Goal: Transaction & Acquisition: Book appointment/travel/reservation

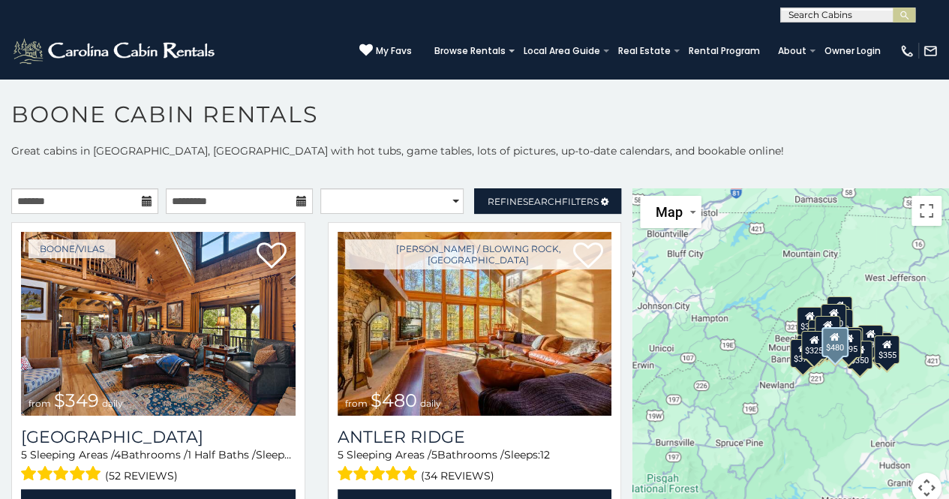
drag, startPoint x: 0, startPoint y: 0, endPoint x: 318, endPoint y: 447, distance: 548.5
click at [318, 447] on div "Boone / Blowing Rock, NC from $480 daily Antler Ridge 5 Sleeping Areas / 5 Bath…" at bounding box center [474, 380] width 316 height 316
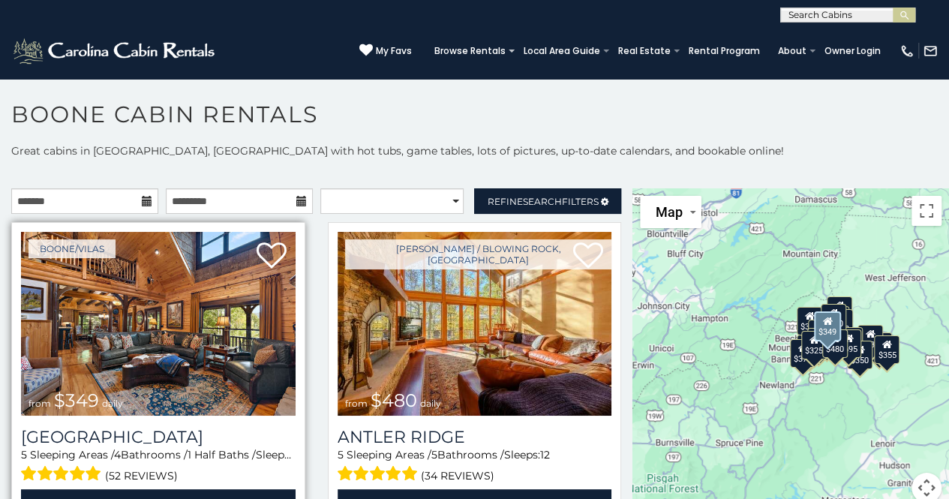
drag, startPoint x: 294, startPoint y: 460, endPoint x: 127, endPoint y: 467, distance: 166.7
click at [133, 484] on div "Diamond Creek Lodge 5 Sleeping Areas / 4 Bathrooms / 1 Half Baths / Sleeps: 12 …" at bounding box center [158, 473] width 274 height 93
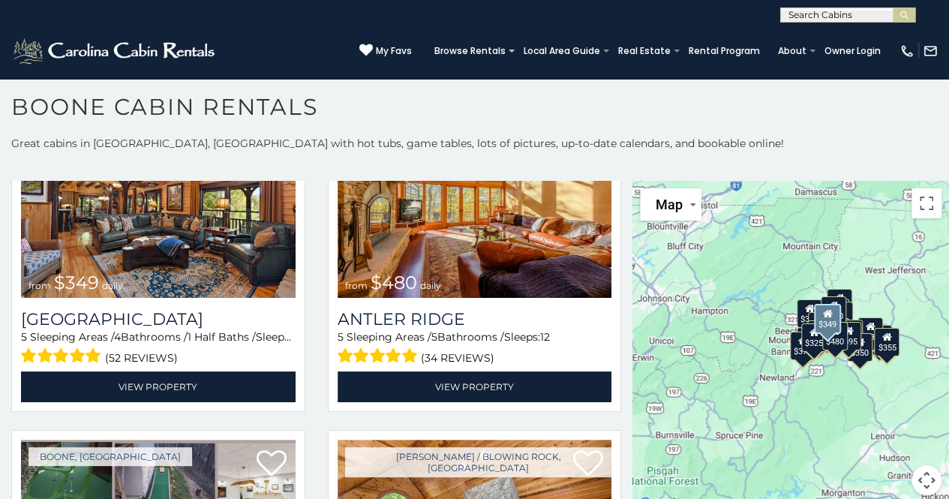
scroll to position [13, 0]
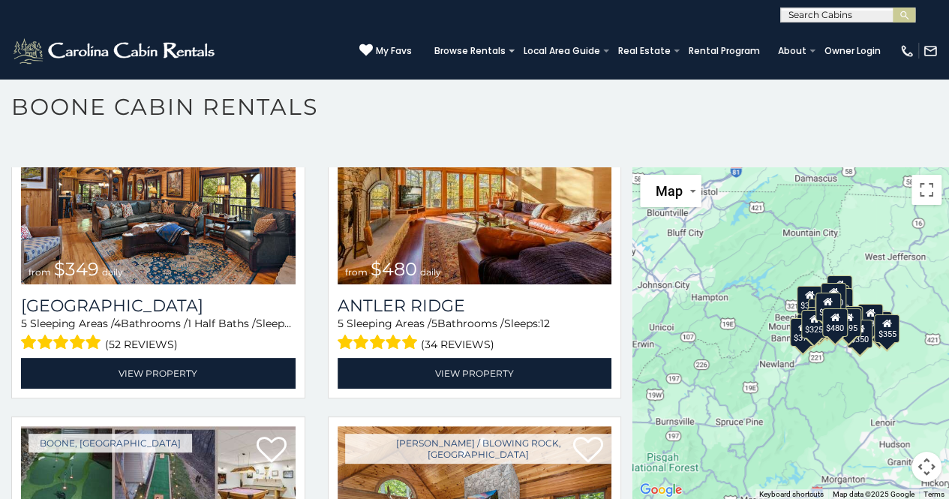
drag, startPoint x: 133, startPoint y: 484, endPoint x: 144, endPoint y: 506, distance: 24.8
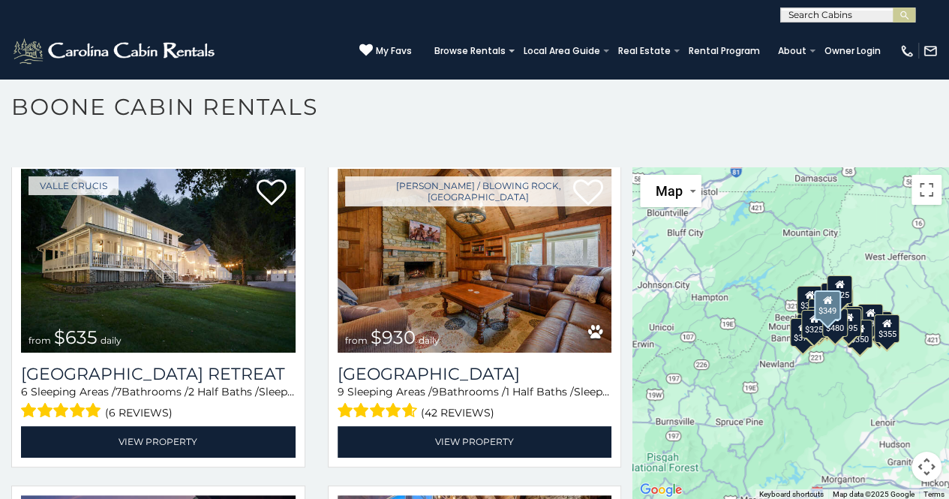
scroll to position [1050, 0]
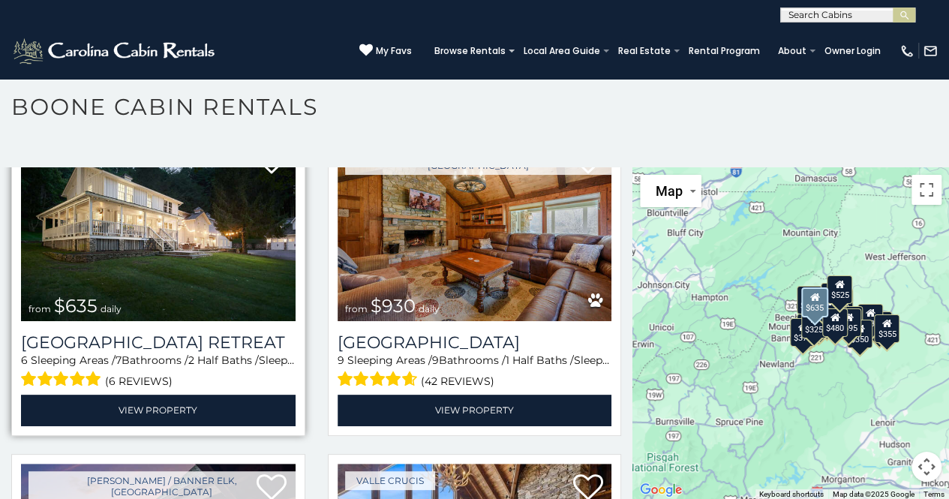
click at [157, 245] on img at bounding box center [158, 229] width 274 height 184
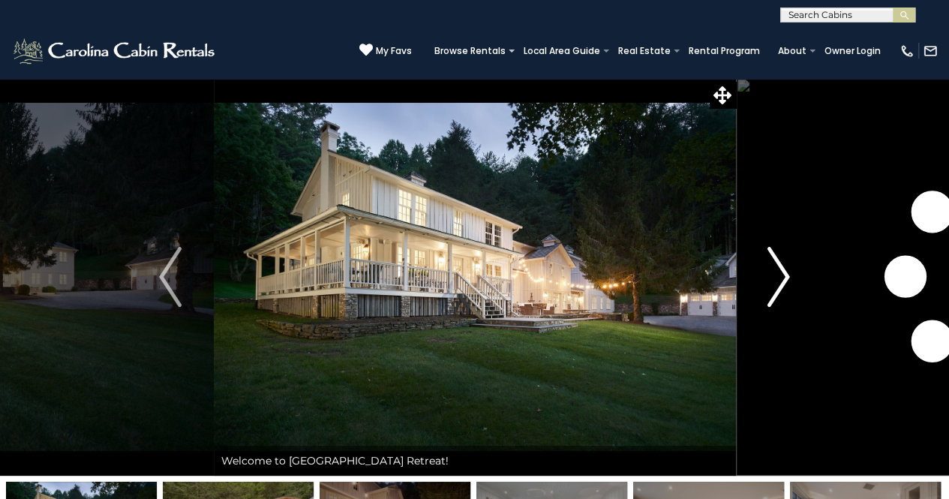
click at [787, 284] on img "Next" at bounding box center [778, 277] width 22 height 60
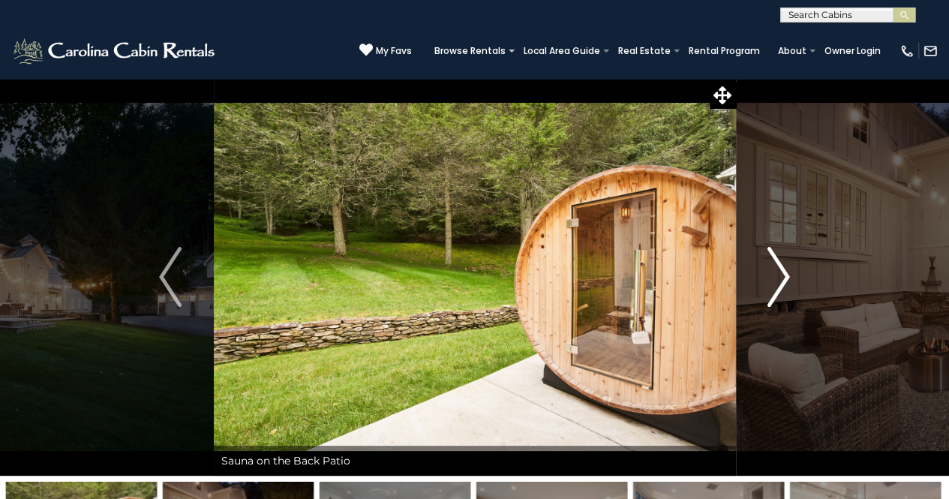
click at [787, 284] on img "Next" at bounding box center [778, 277] width 22 height 60
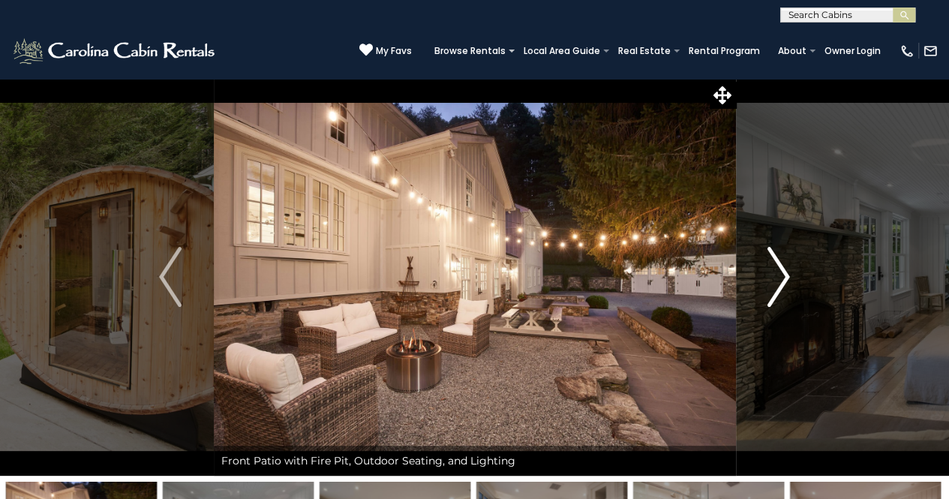
click at [787, 284] on img "Next" at bounding box center [778, 277] width 22 height 60
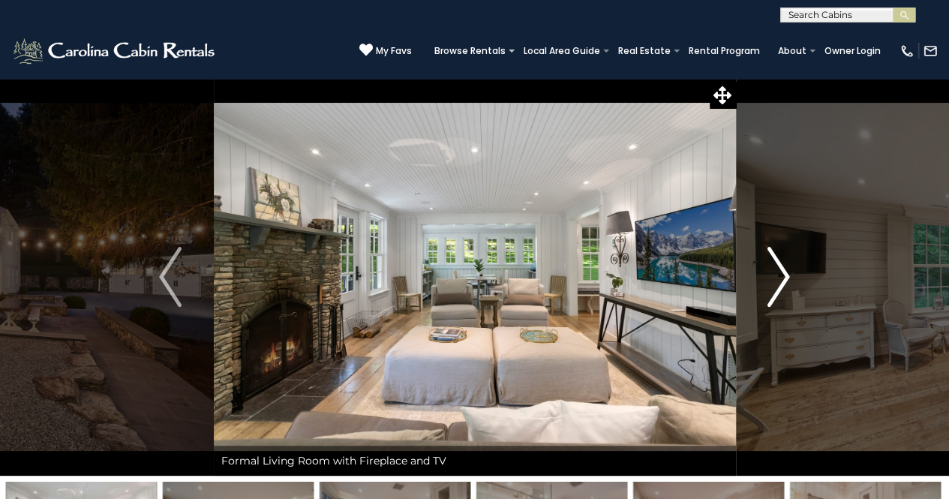
click at [787, 284] on img "Next" at bounding box center [778, 277] width 22 height 60
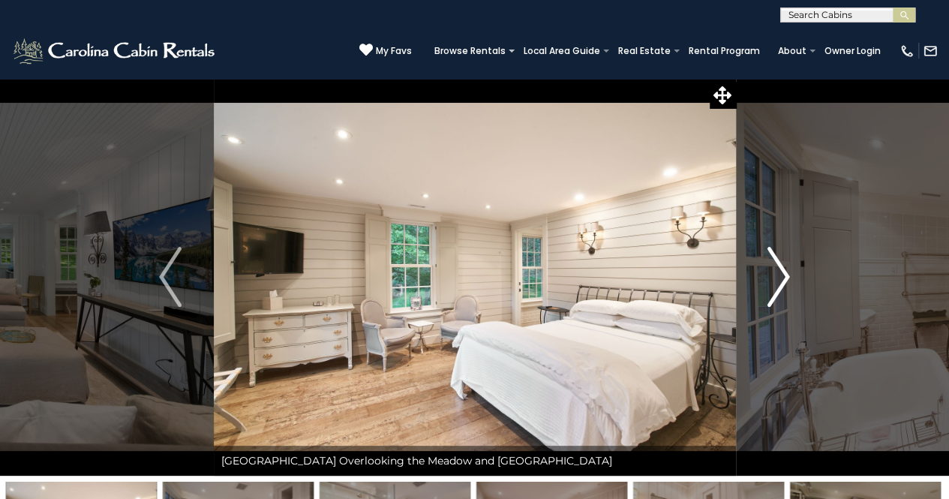
click at [778, 285] on img "Next" at bounding box center [778, 277] width 22 height 60
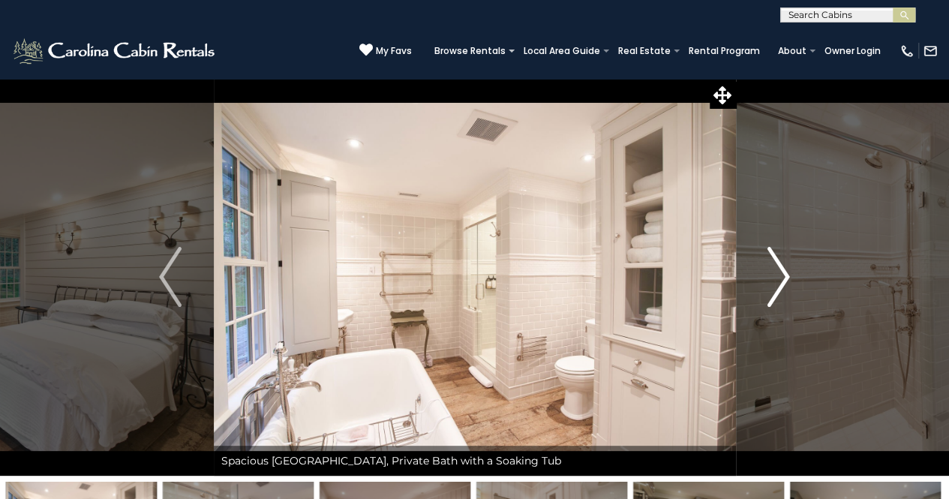
click at [781, 268] on img "Next" at bounding box center [778, 277] width 22 height 60
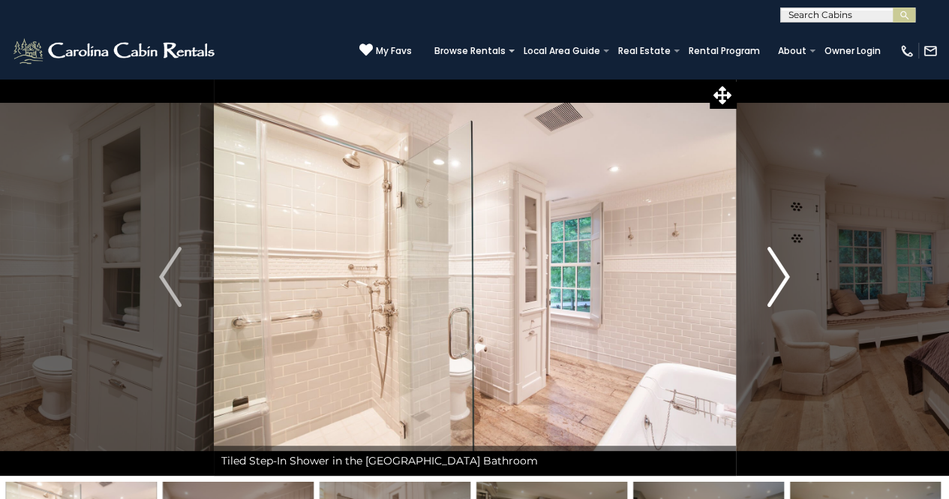
click at [781, 268] on img "Next" at bounding box center [778, 277] width 22 height 60
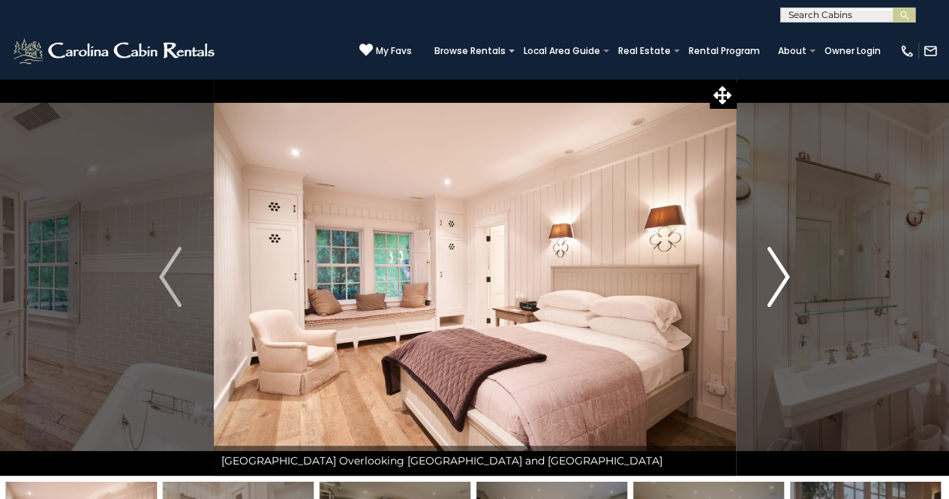
click at [781, 268] on img "Next" at bounding box center [778, 277] width 22 height 60
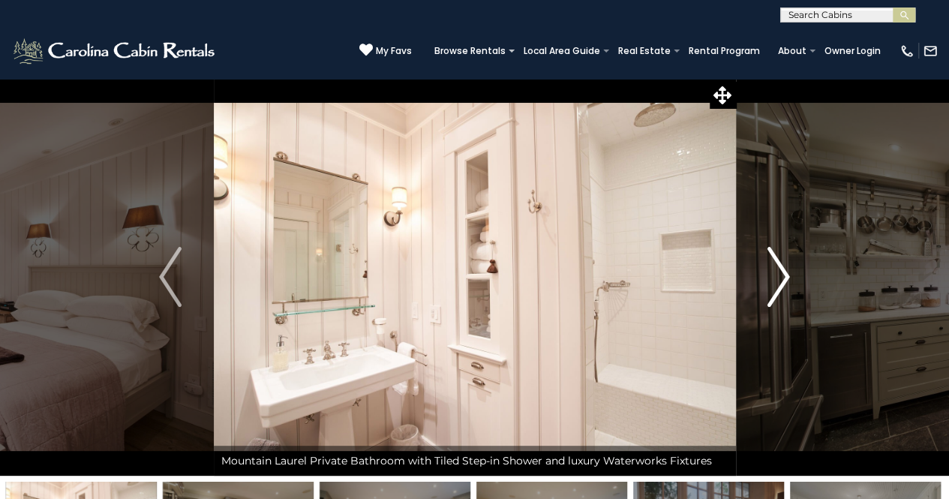
click at [781, 268] on img "Next" at bounding box center [778, 277] width 22 height 60
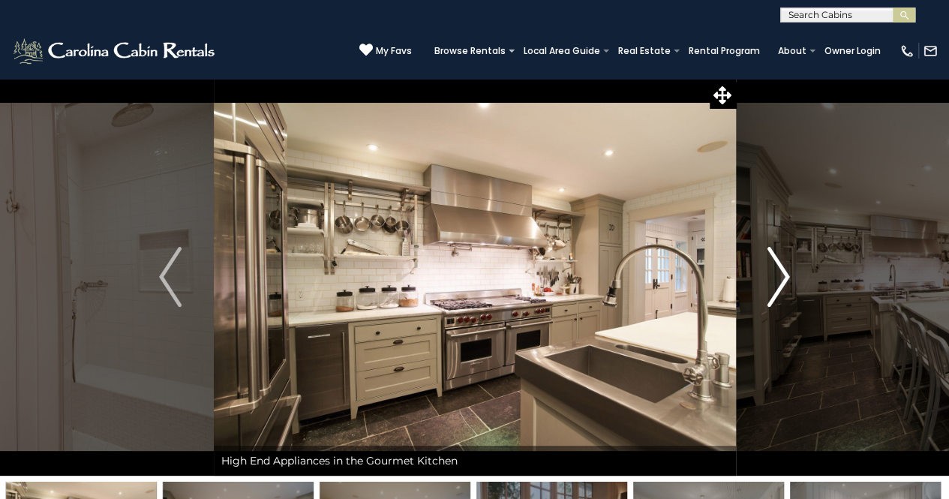
click at [781, 268] on img "Next" at bounding box center [778, 277] width 22 height 60
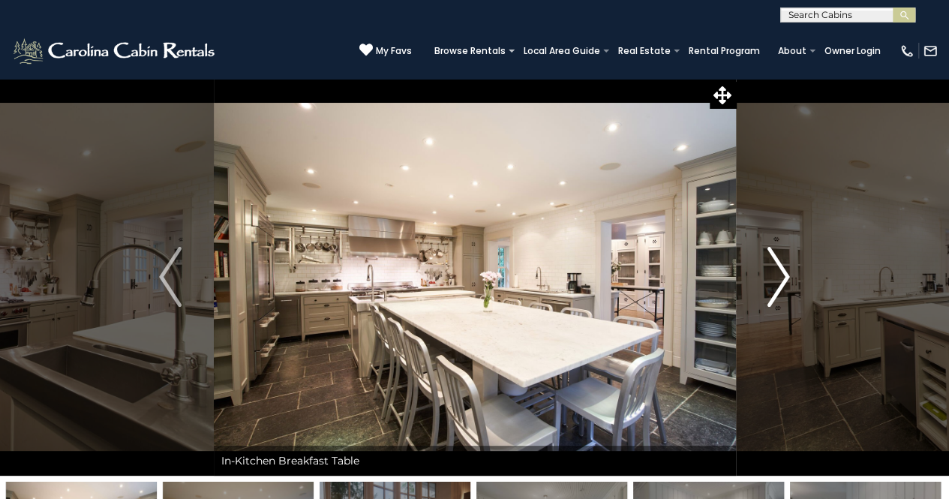
click at [781, 268] on img "Next" at bounding box center [778, 277] width 22 height 60
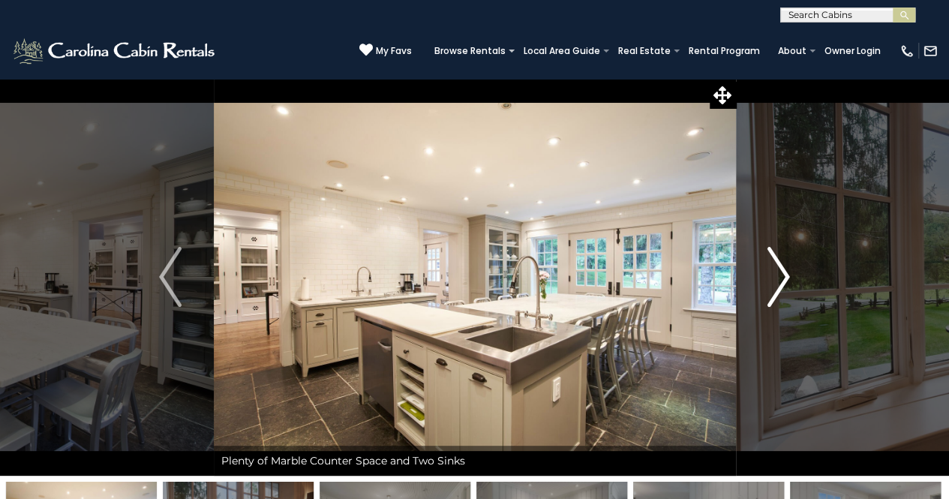
click at [781, 268] on img "Next" at bounding box center [778, 277] width 22 height 60
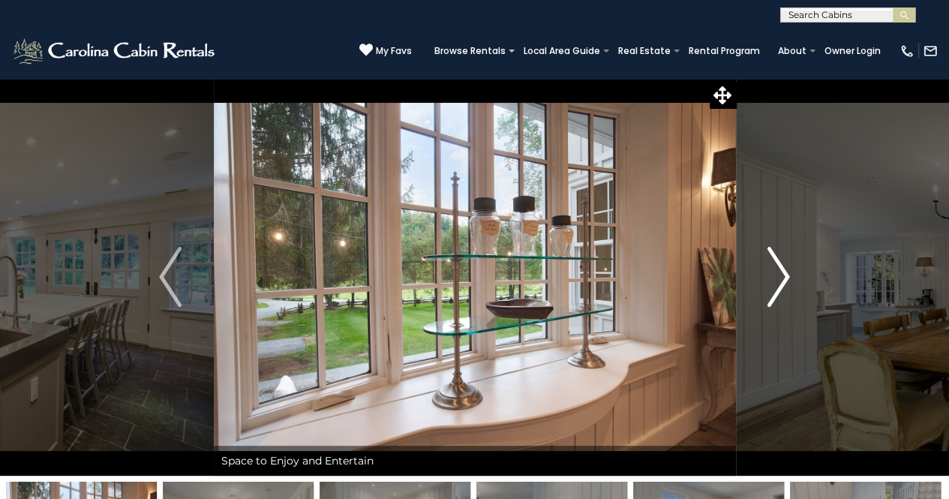
click at [781, 268] on img "Next" at bounding box center [778, 277] width 22 height 60
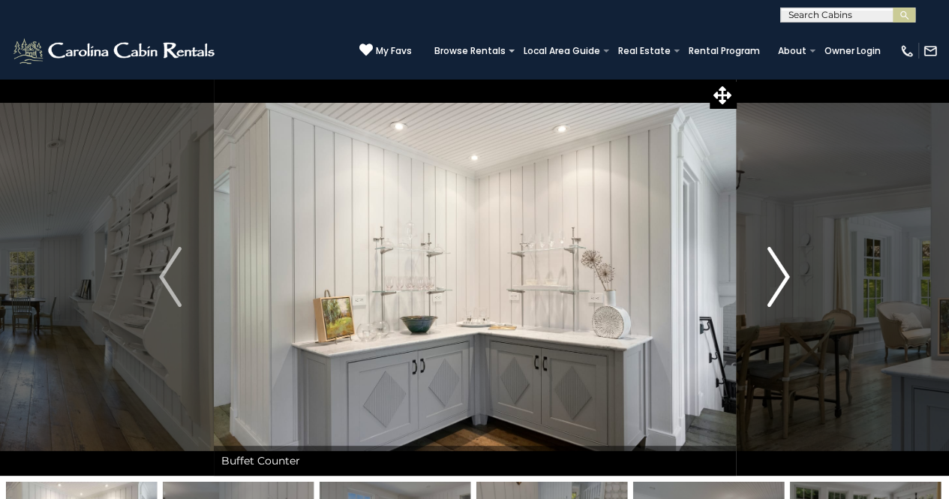
click at [781, 268] on img "Next" at bounding box center [778, 277] width 22 height 60
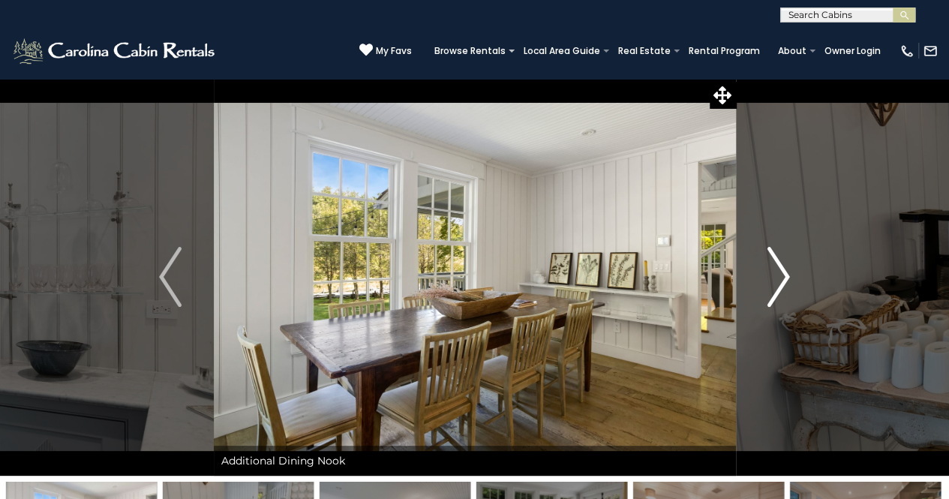
click at [781, 271] on img "Next" at bounding box center [778, 277] width 22 height 60
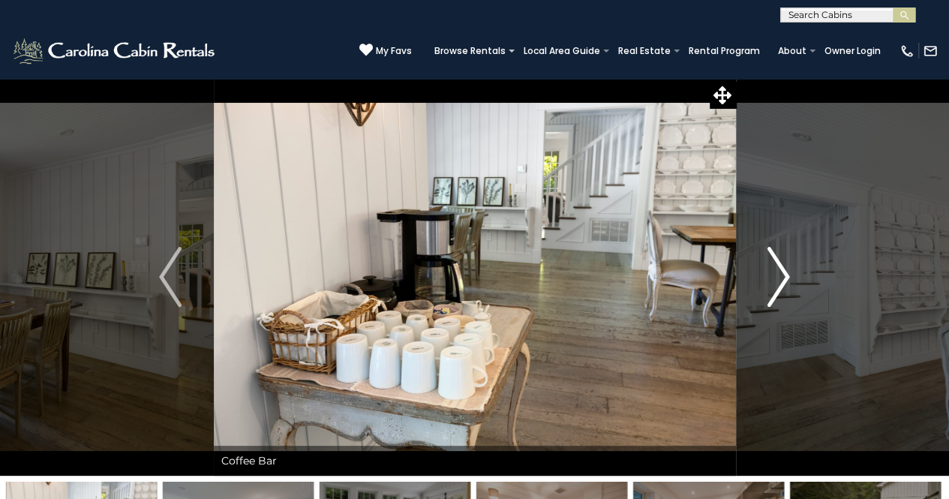
click at [781, 270] on img "Next" at bounding box center [778, 277] width 22 height 60
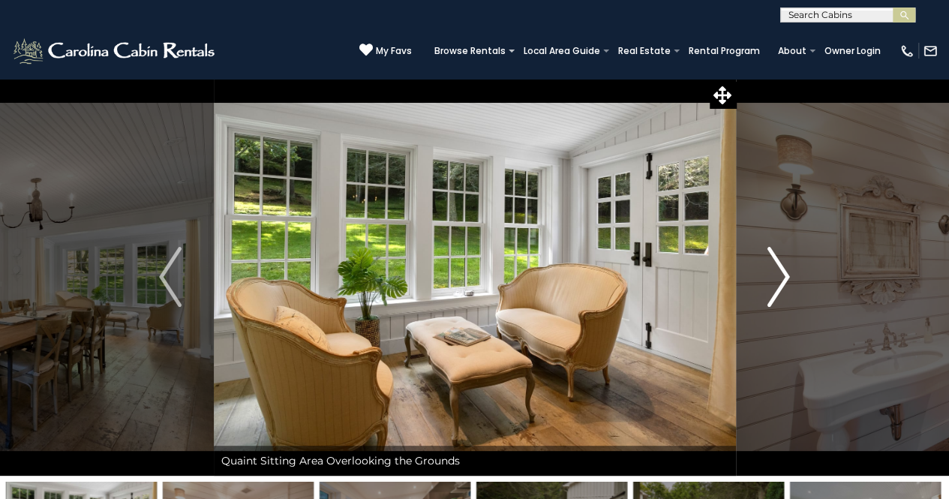
click at [781, 270] on img "Next" at bounding box center [778, 277] width 22 height 60
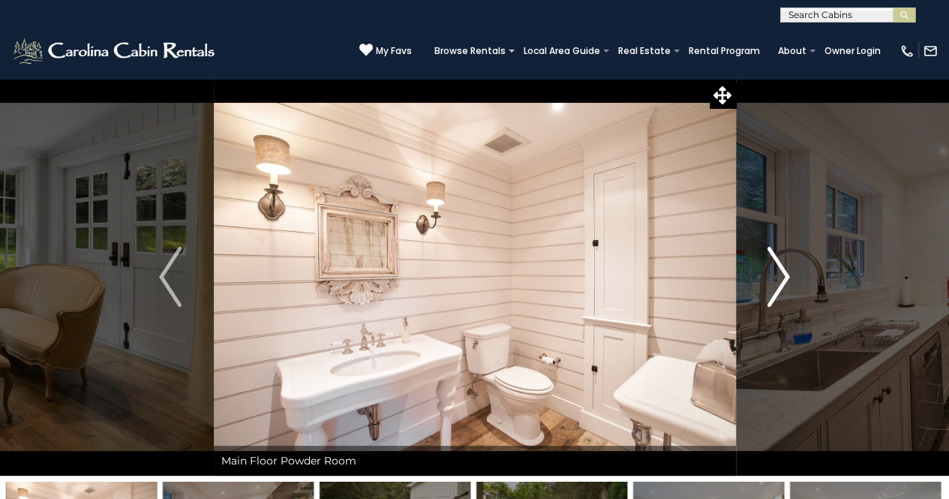
click at [781, 270] on img "Next" at bounding box center [778, 277] width 22 height 60
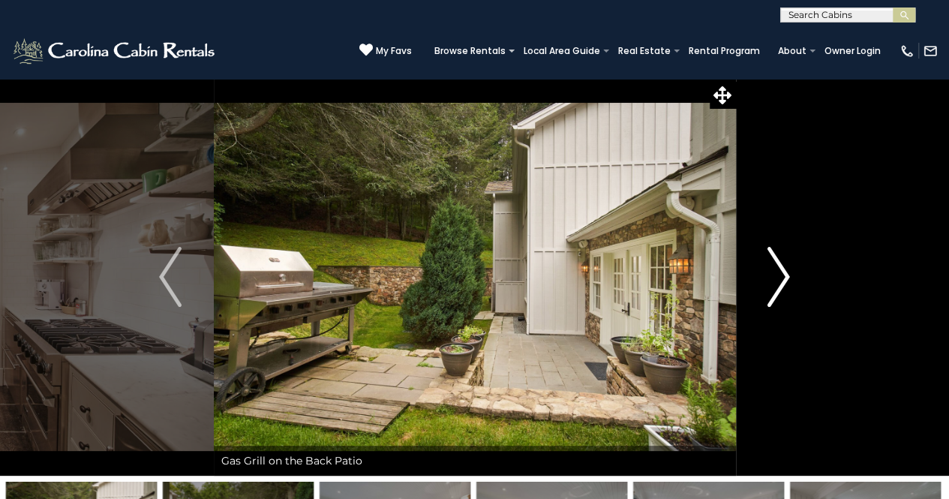
click at [781, 270] on img "Next" at bounding box center [778, 277] width 22 height 60
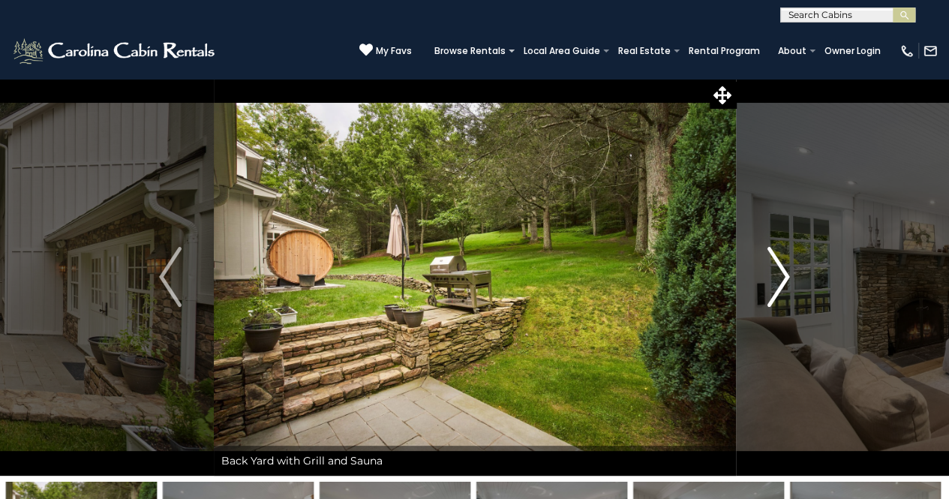
click at [781, 270] on img "Next" at bounding box center [778, 277] width 22 height 60
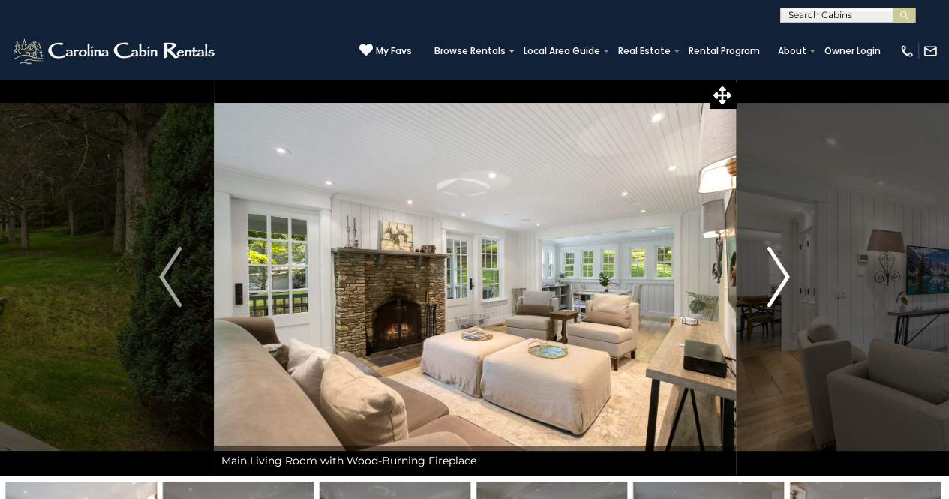
click at [781, 270] on img "Next" at bounding box center [778, 277] width 22 height 60
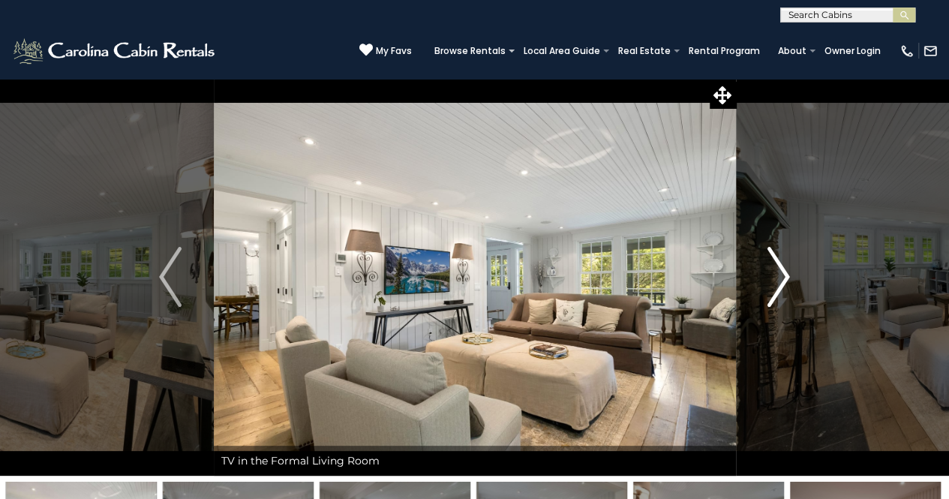
click at [781, 270] on img "Next" at bounding box center [778, 277] width 22 height 60
